Goal: Transaction & Acquisition: Purchase product/service

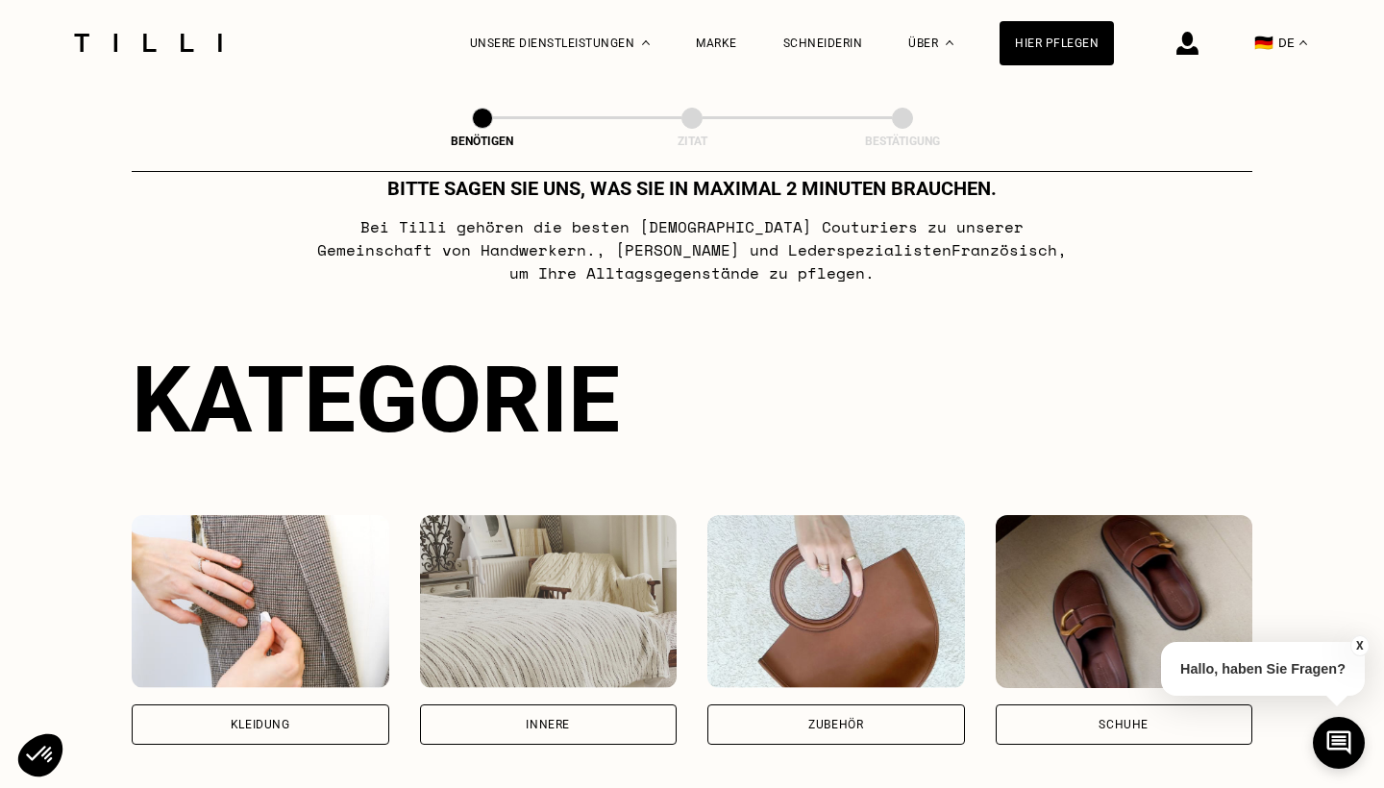
scroll to position [56, 0]
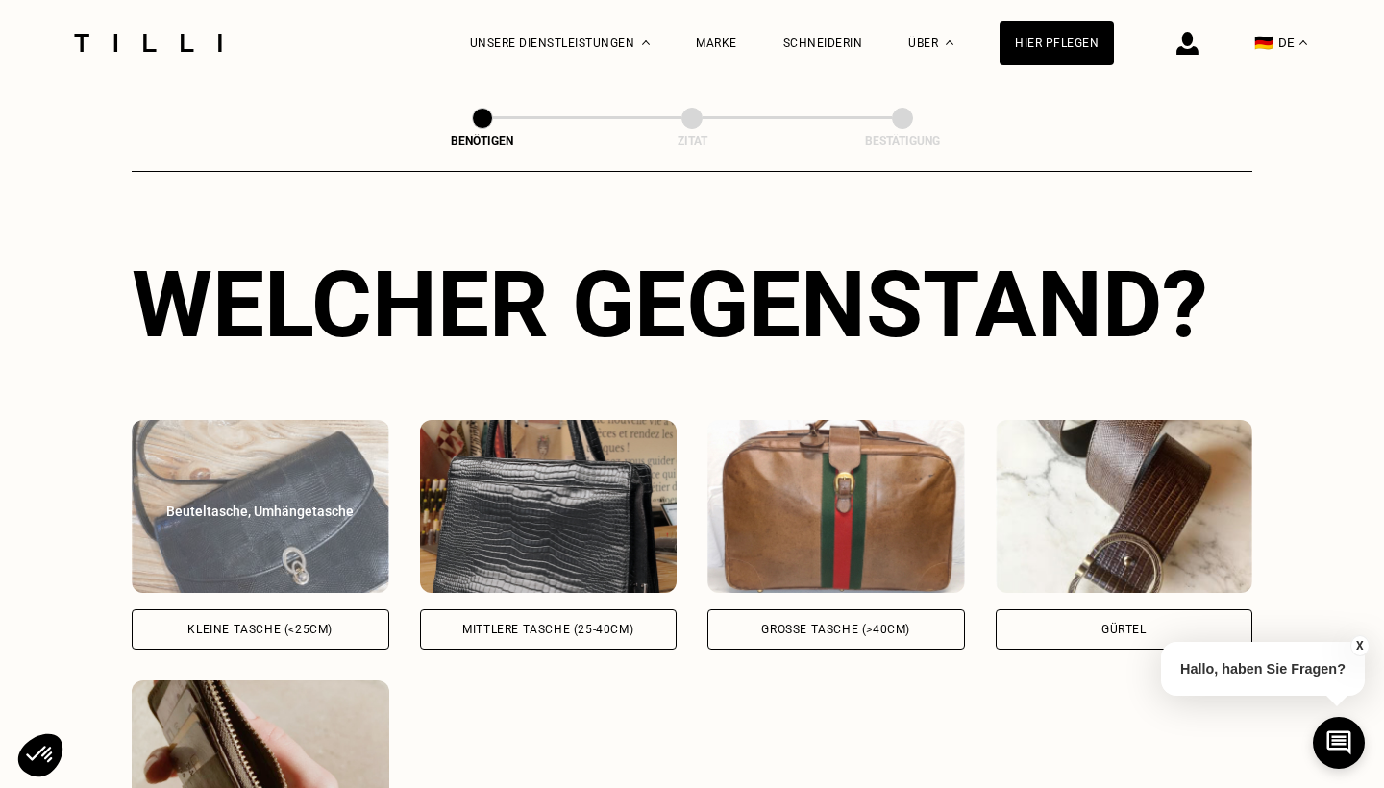
scroll to position [712, 0]
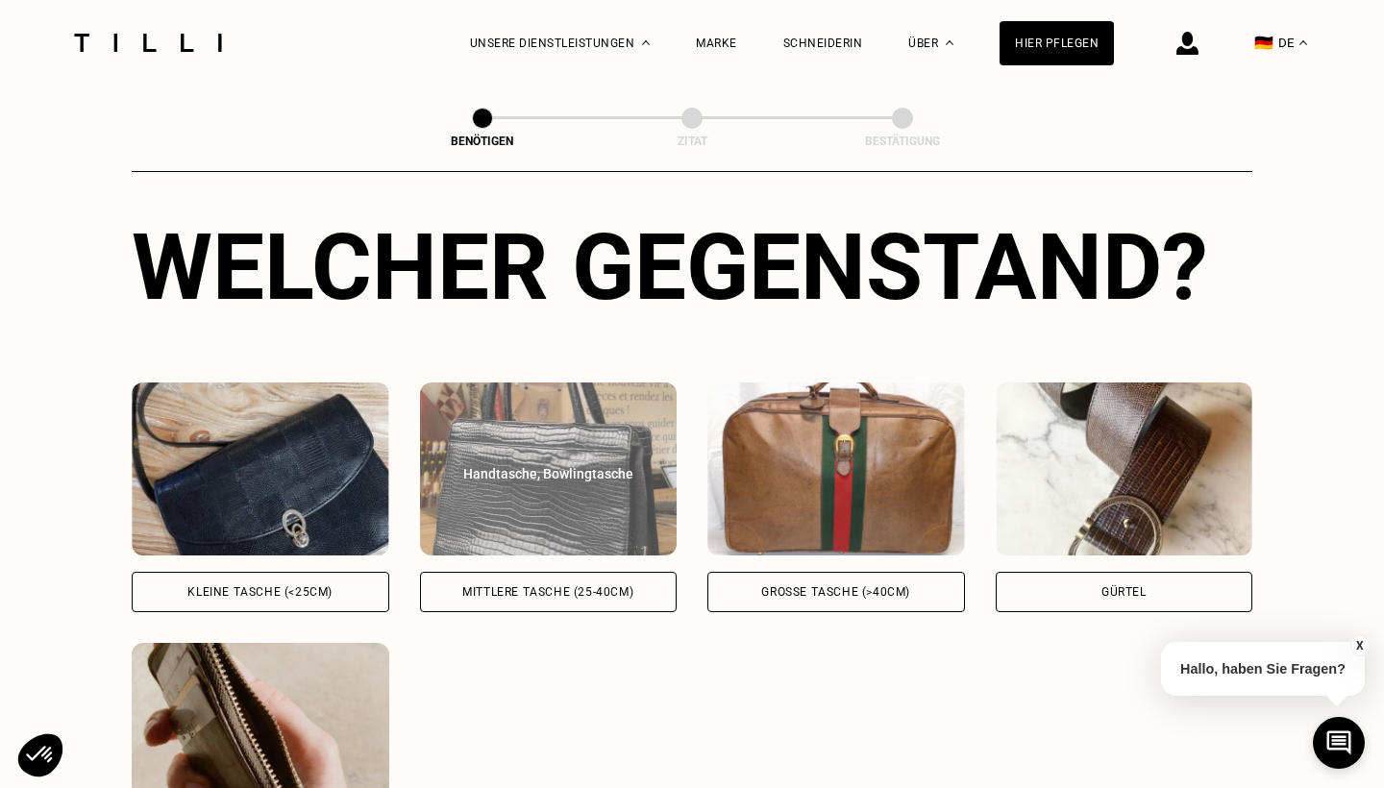
click at [558, 595] on div "Mittlere Tasche (25-40cm)" at bounding box center [547, 592] width 171 height 12
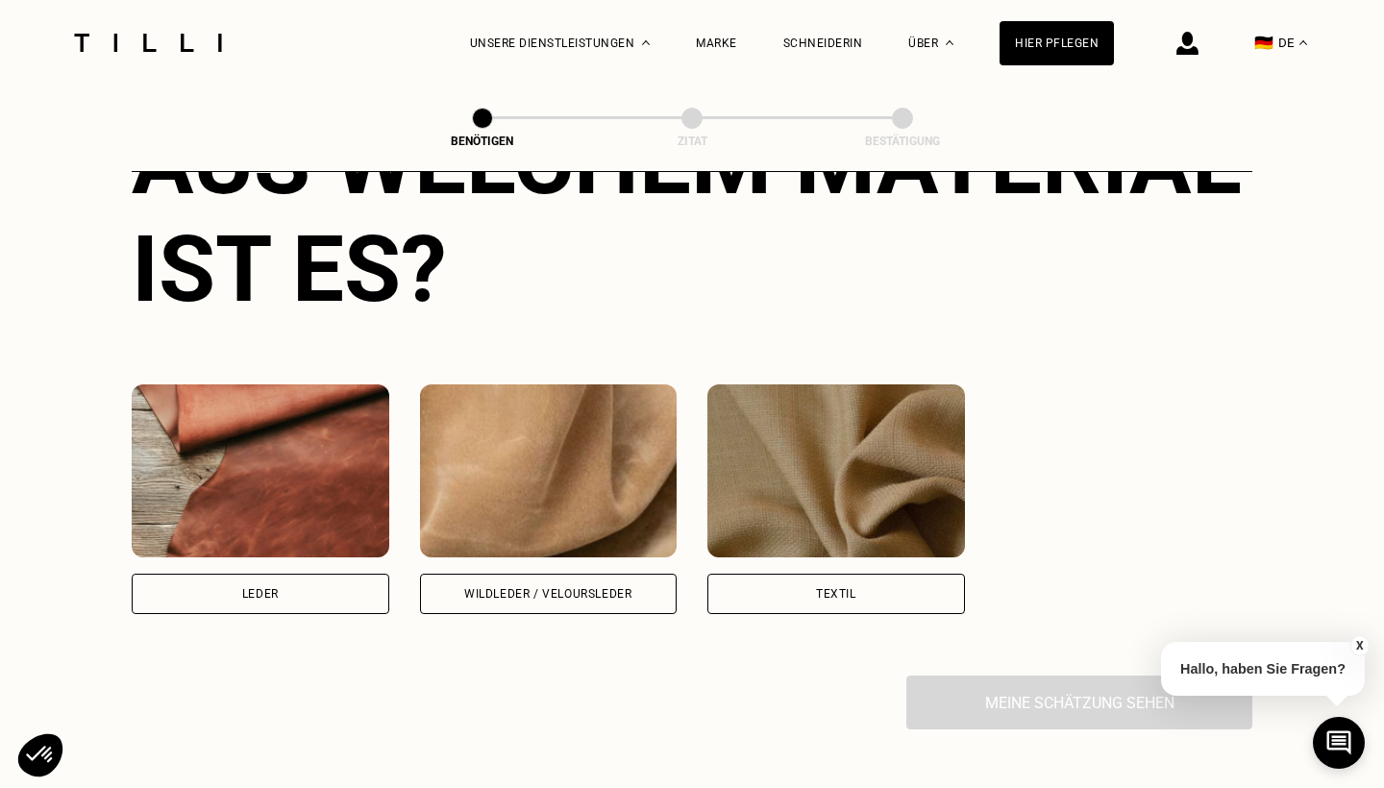
scroll to position [1629, 0]
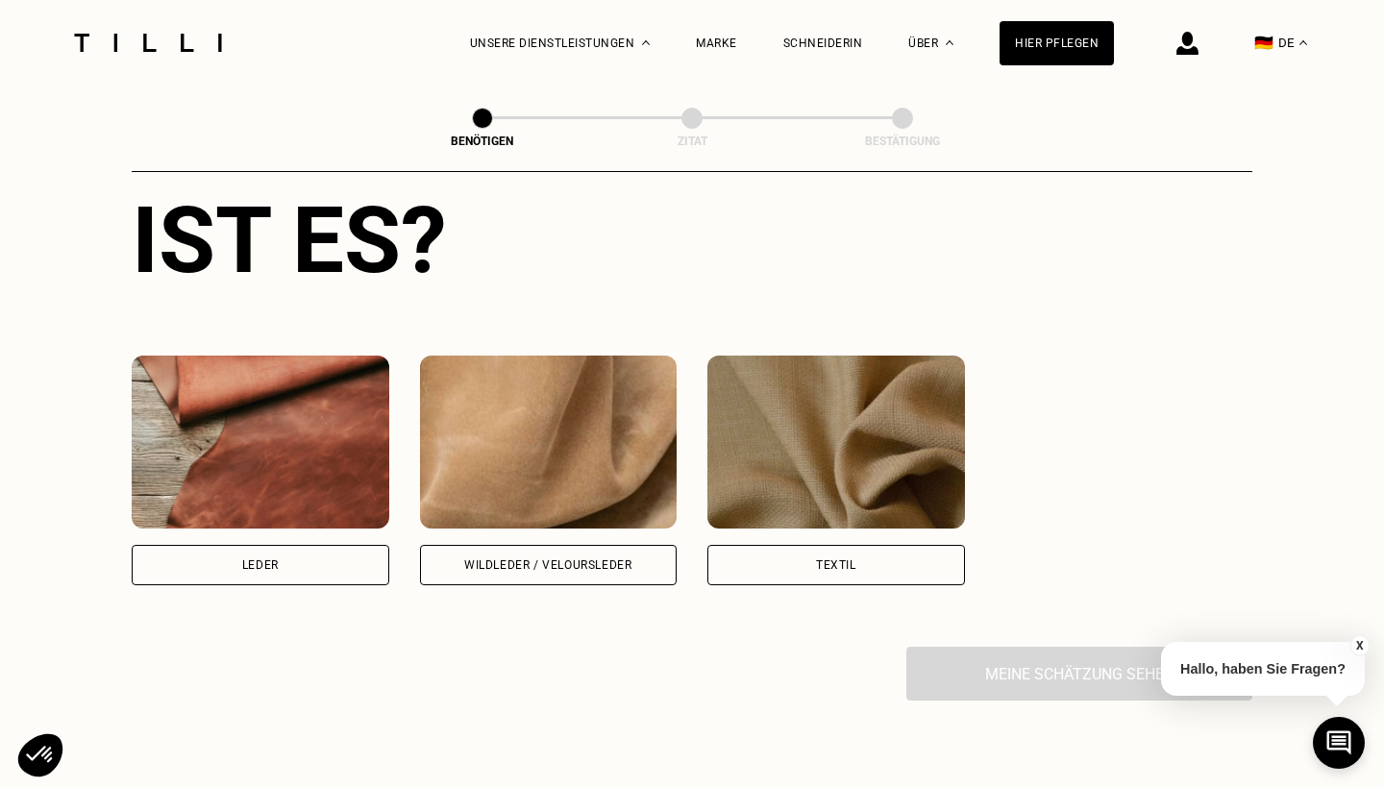
click at [789, 571] on div "Textil" at bounding box center [836, 565] width 258 height 40
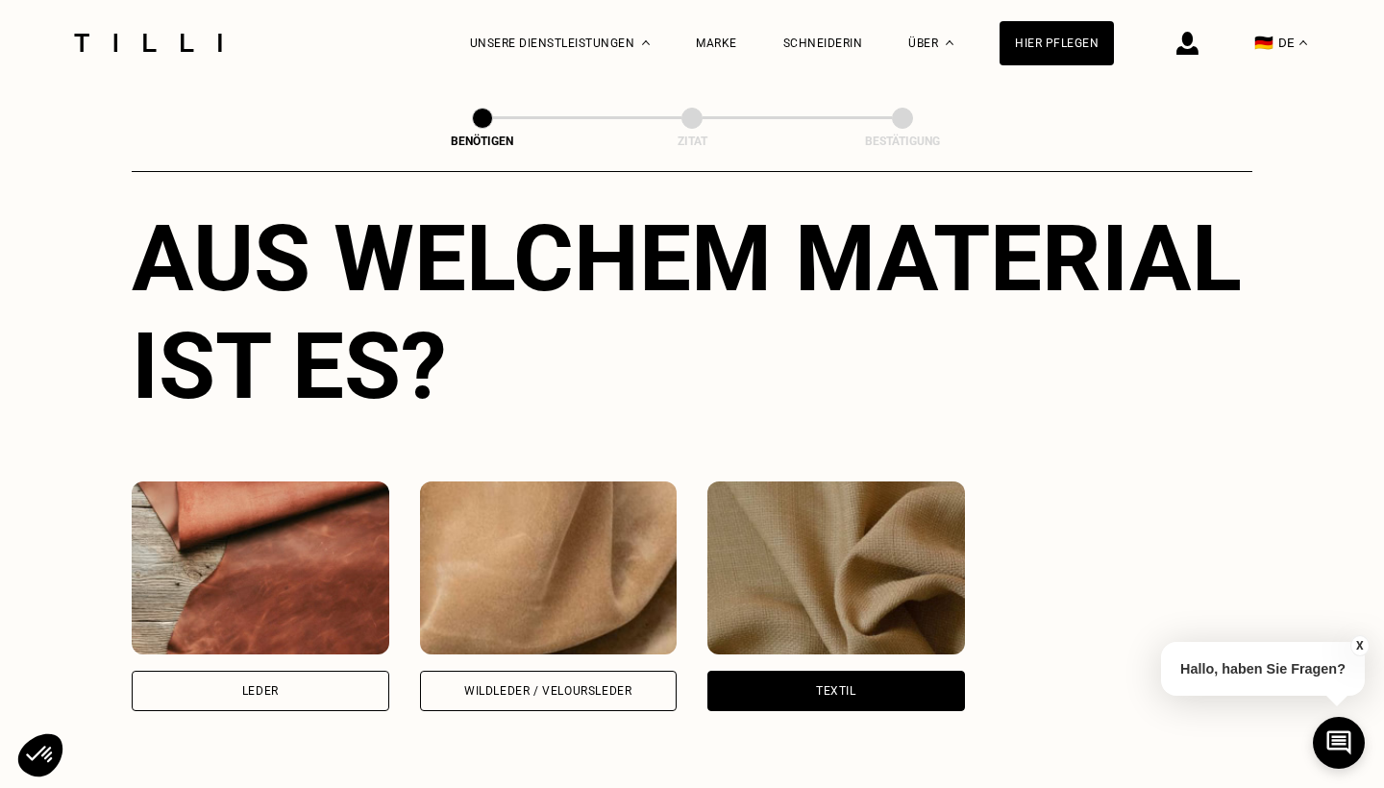
scroll to position [1525, 0]
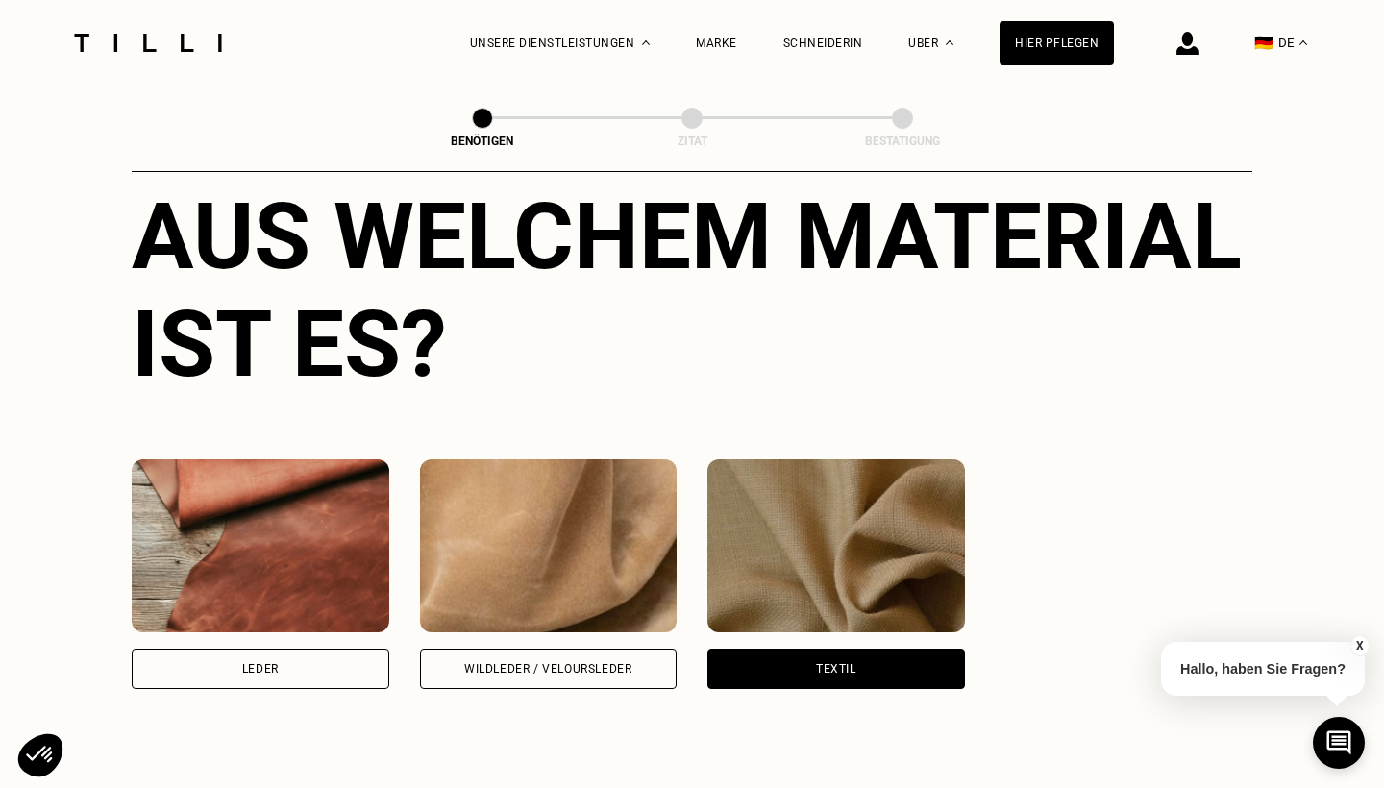
click at [295, 672] on div "Leder" at bounding box center [261, 669] width 258 height 40
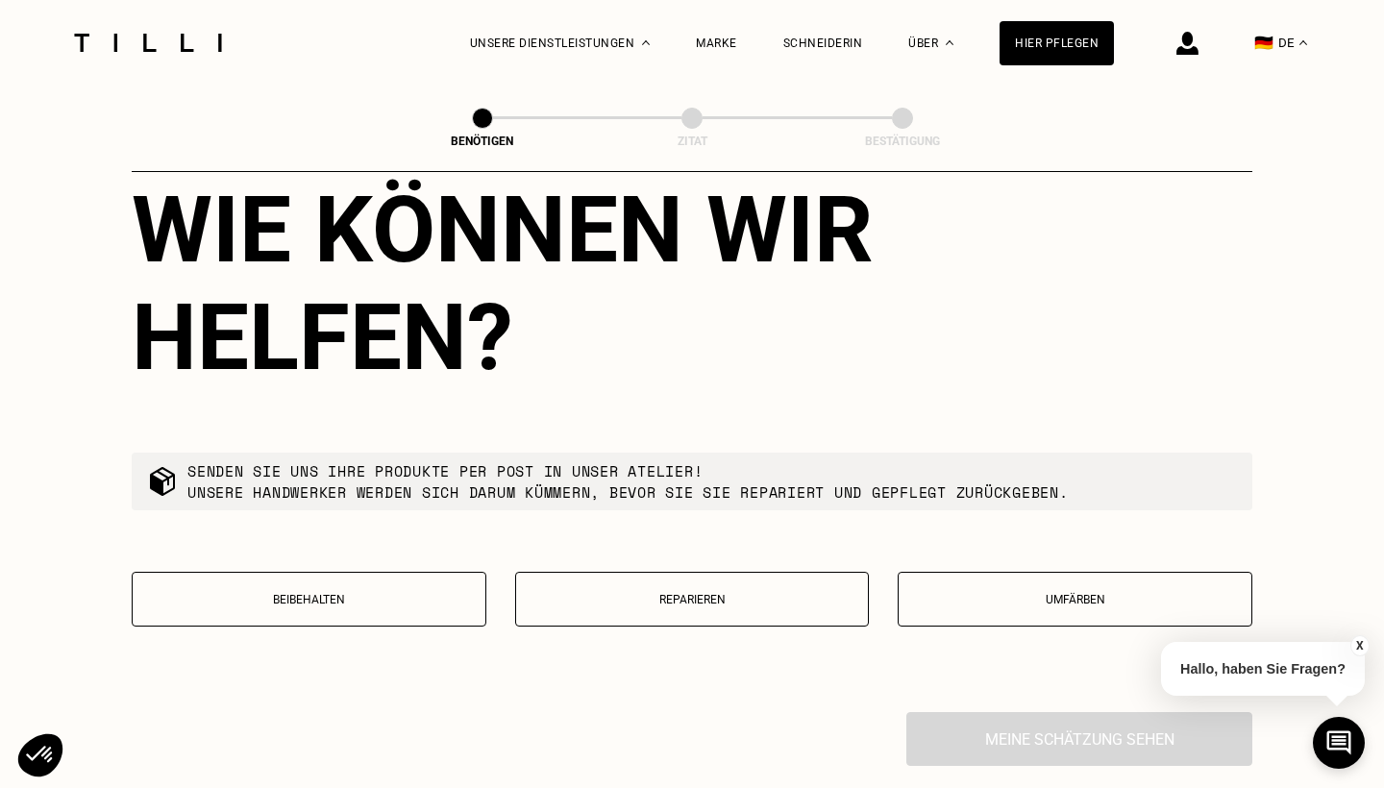
scroll to position [2165, 0]
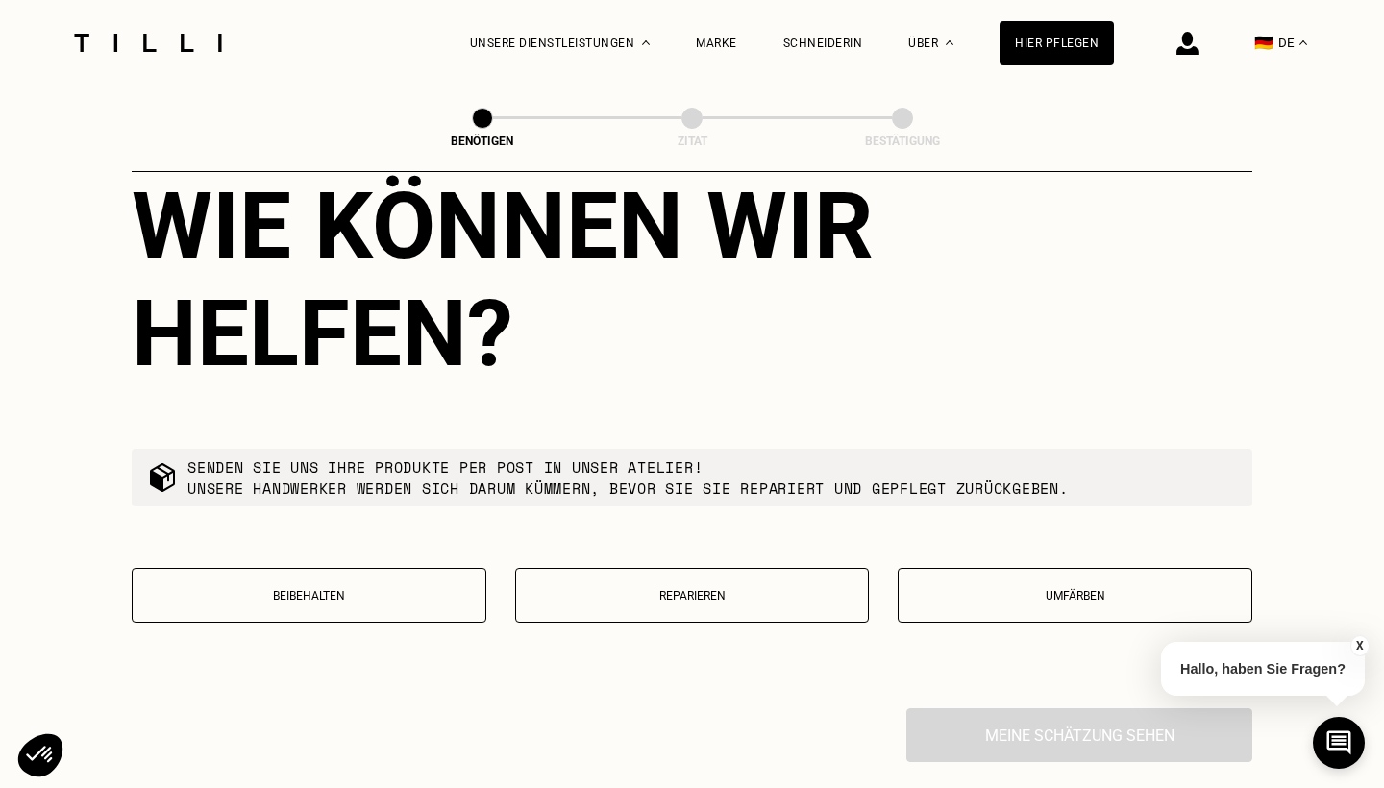
click at [681, 607] on button "Reparieren" at bounding box center [692, 595] width 355 height 55
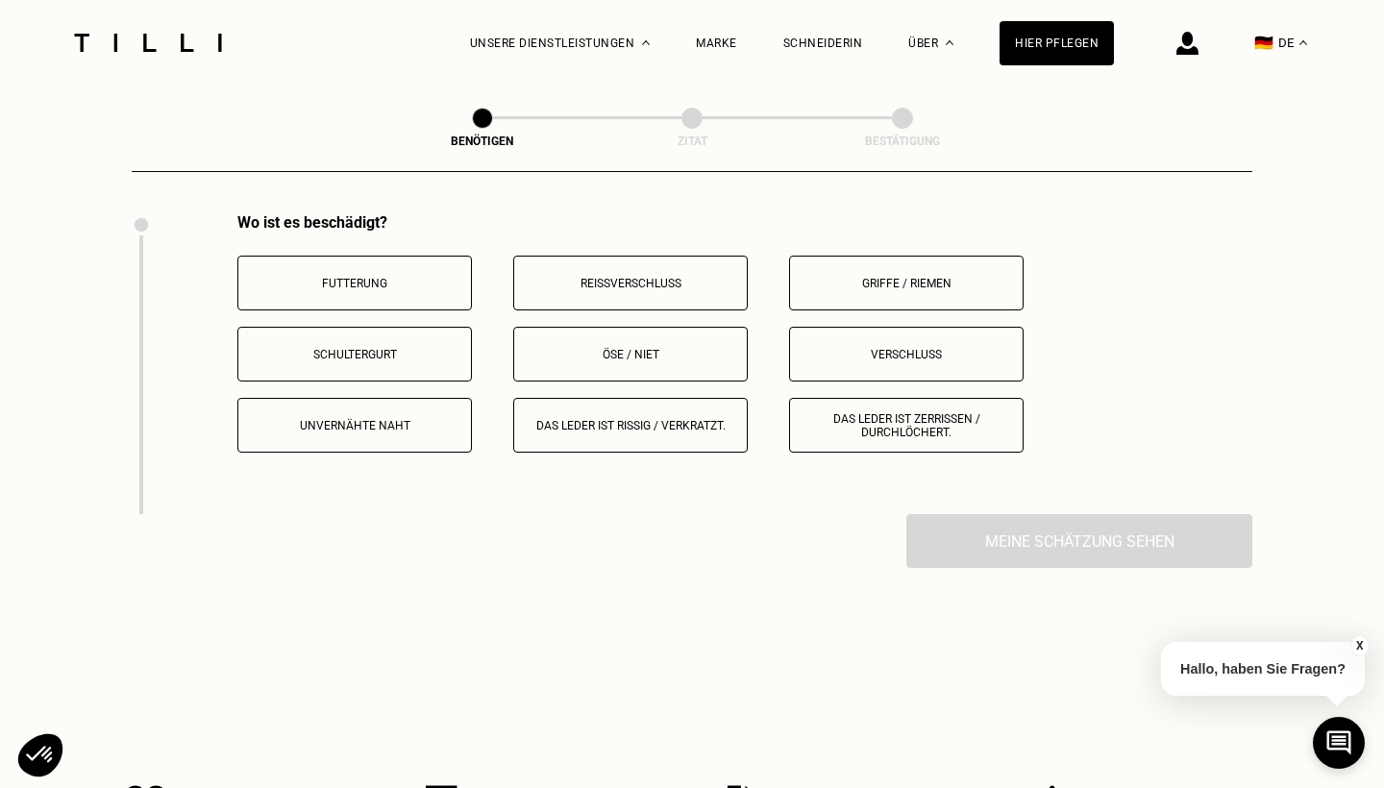
scroll to position [2648, 0]
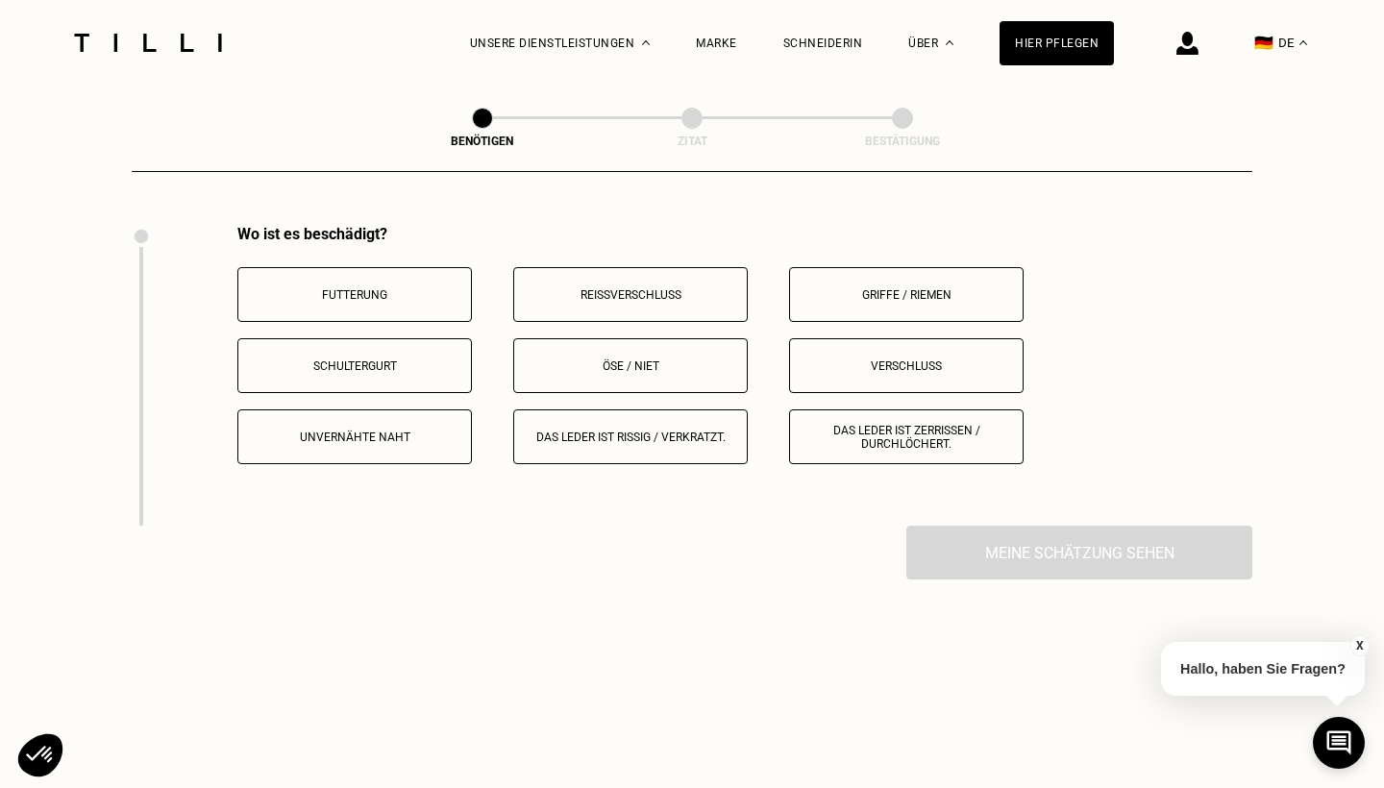
click at [443, 301] on p "Futterung" at bounding box center [354, 294] width 213 height 13
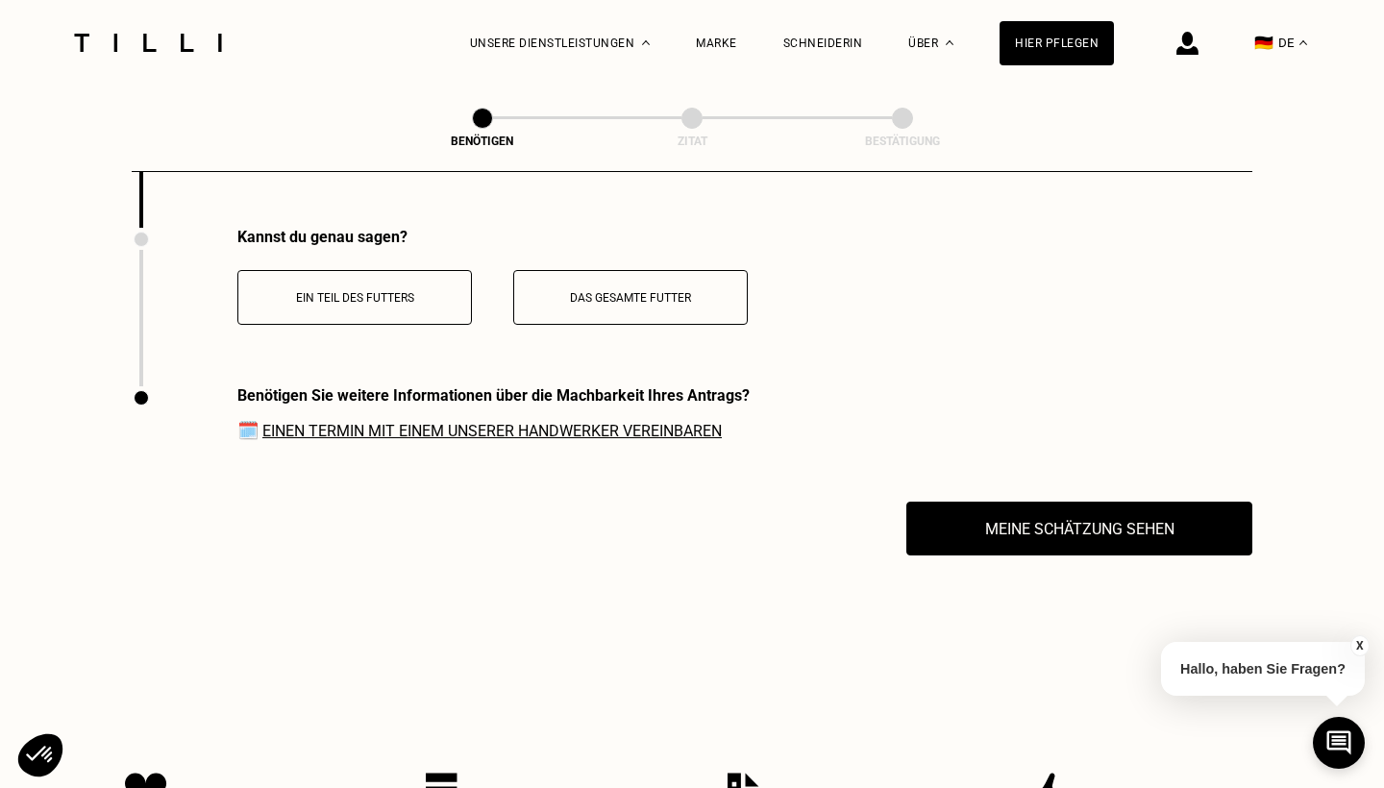
scroll to position [2934, 0]
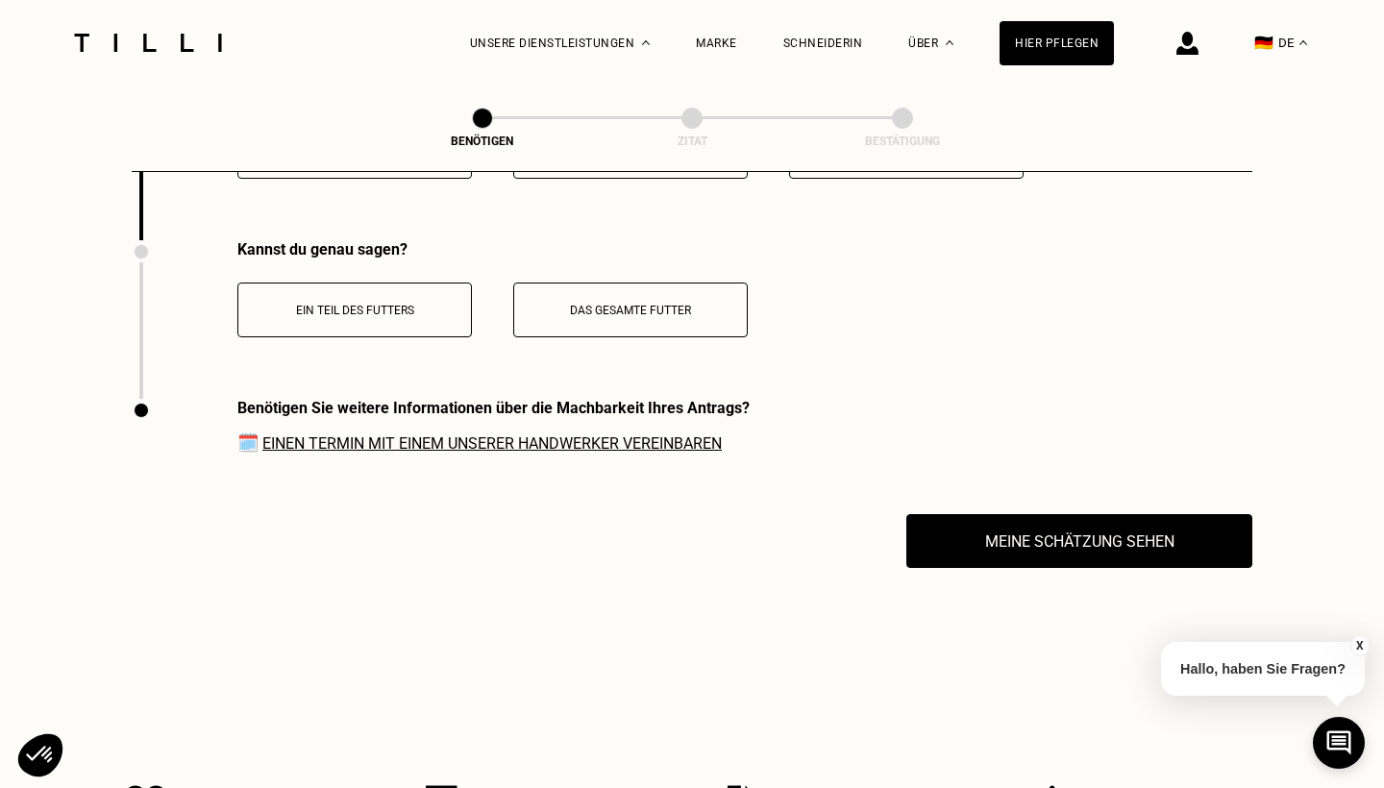
click at [605, 318] on button "Das gesamte Futter" at bounding box center [630, 310] width 234 height 55
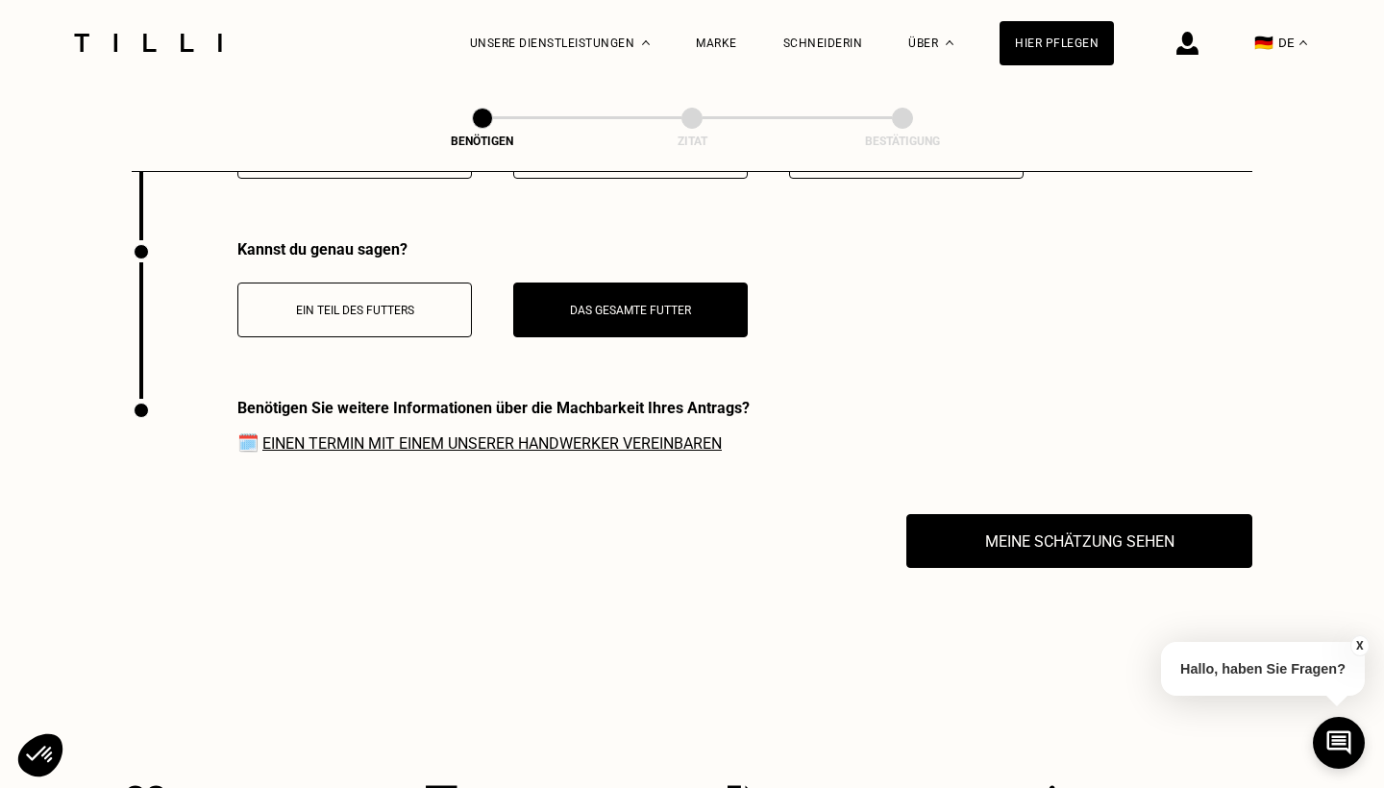
scroll to position [2944, 0]
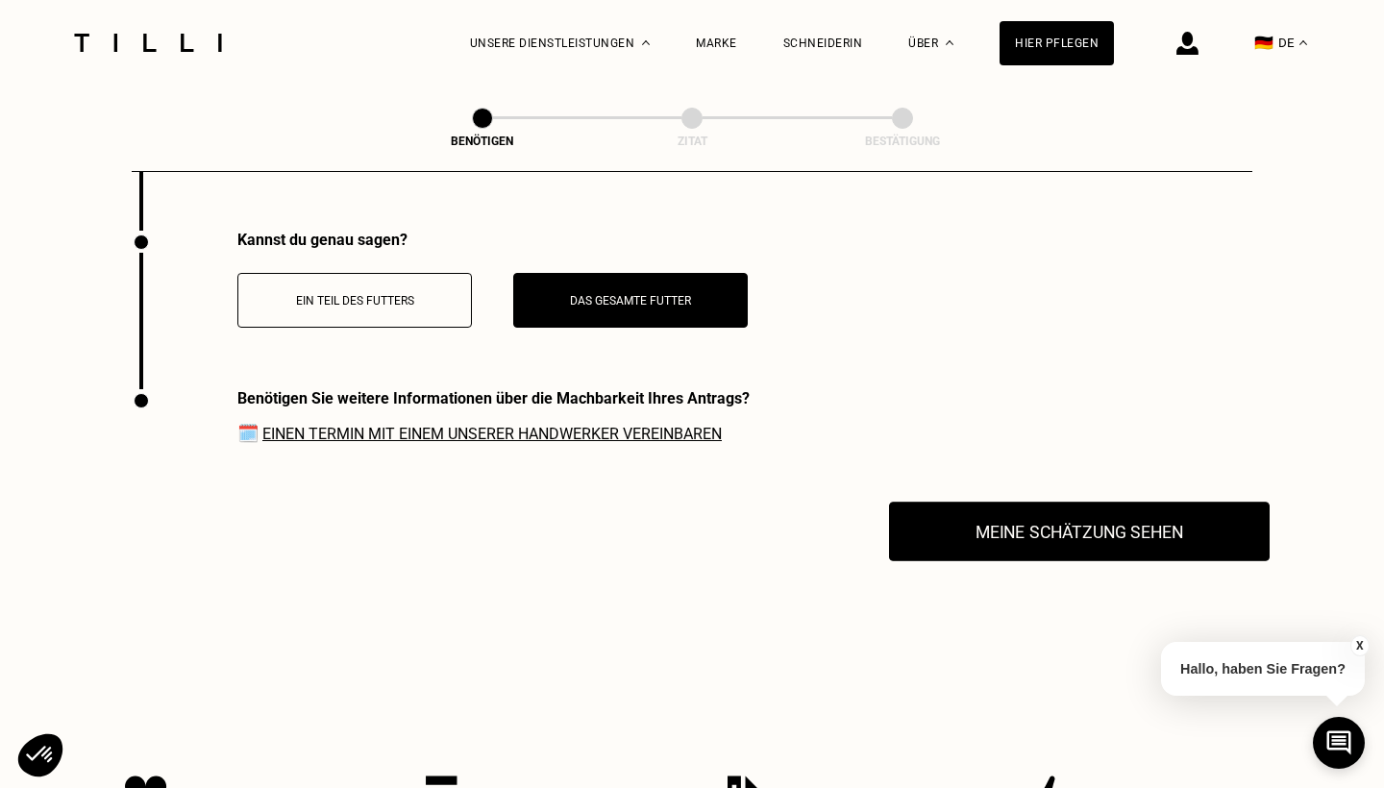
click at [1073, 523] on button "Meine Schätzung sehen" at bounding box center [1079, 532] width 381 height 60
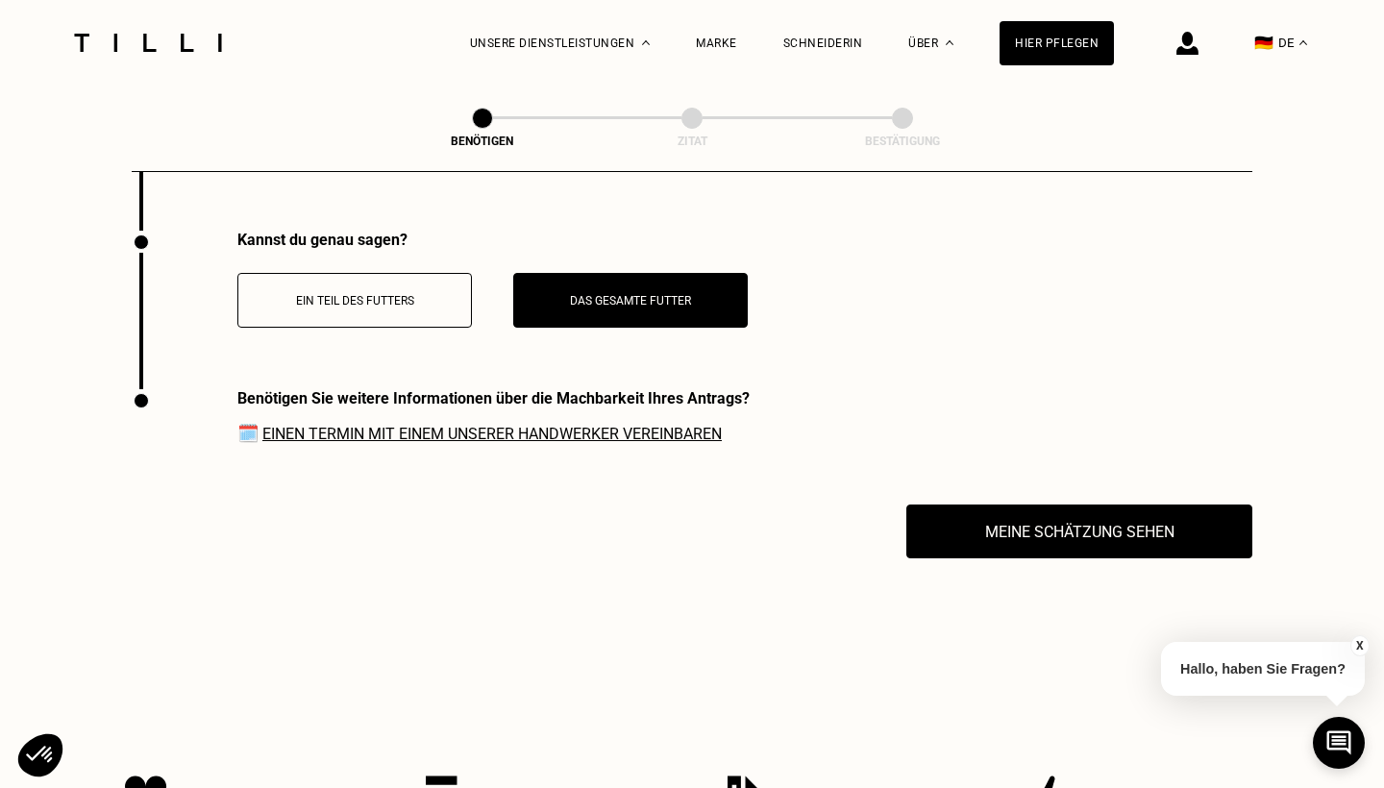
click at [334, 303] on p "Ein Teil des Futters" at bounding box center [354, 300] width 213 height 13
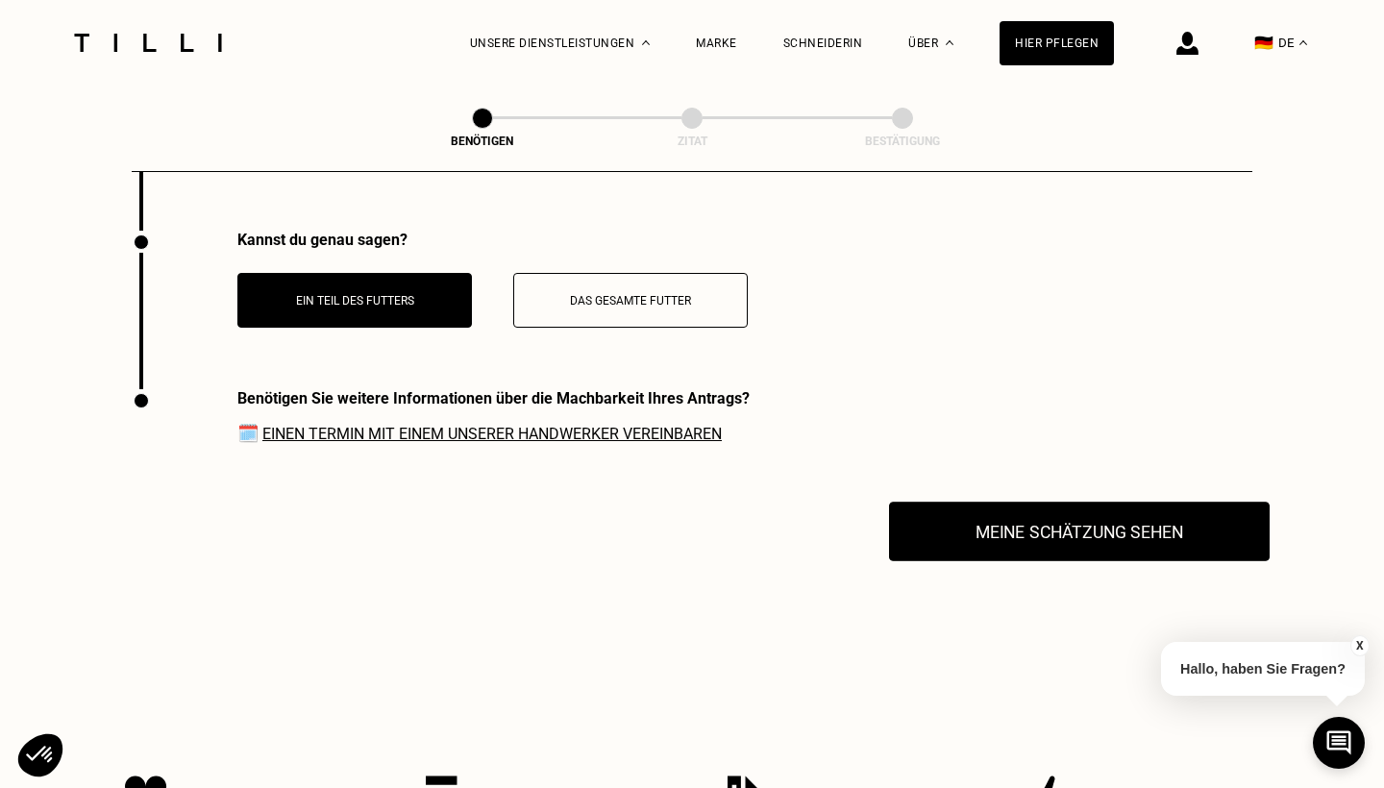
click at [980, 546] on button "Meine Schätzung sehen" at bounding box center [1079, 532] width 381 height 60
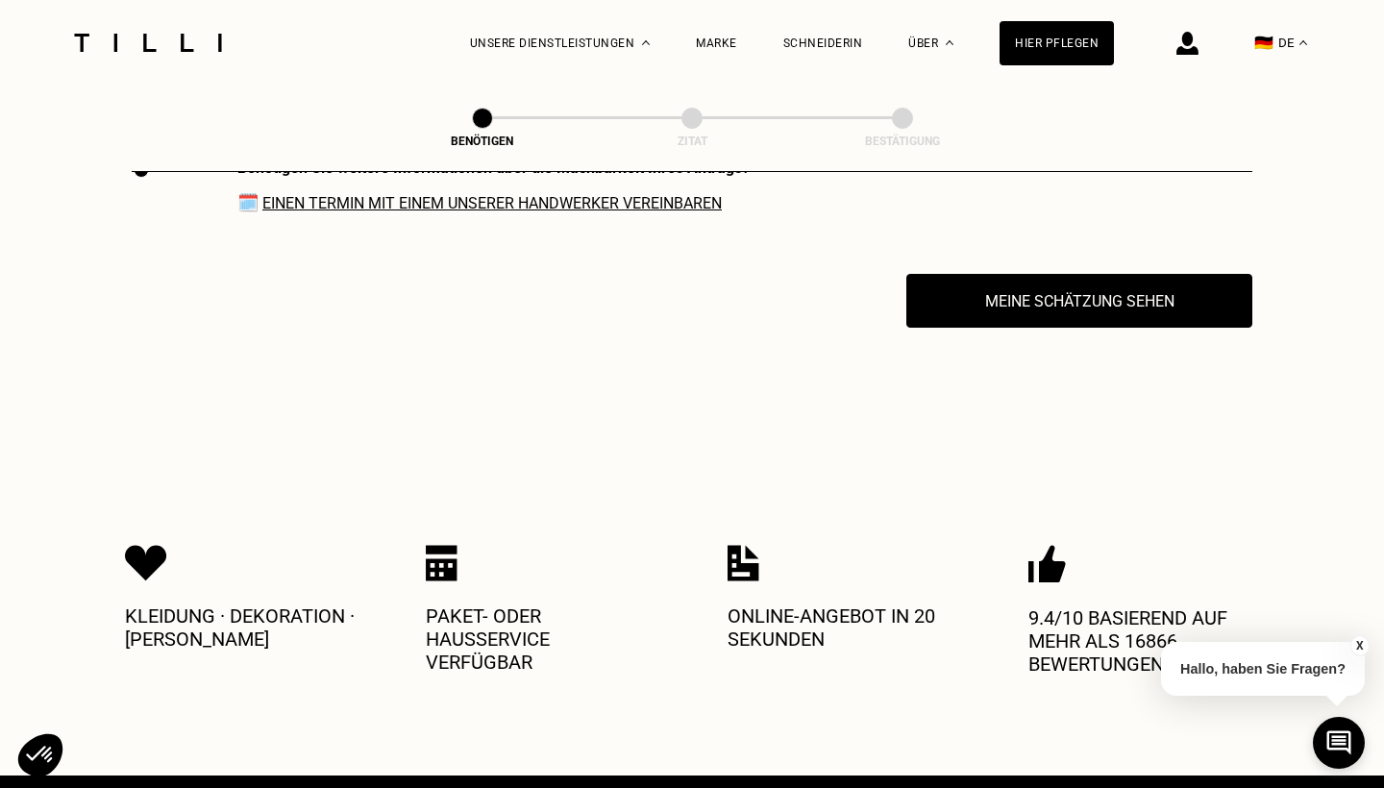
scroll to position [3177, 0]
